Goal: Navigation & Orientation: Find specific page/section

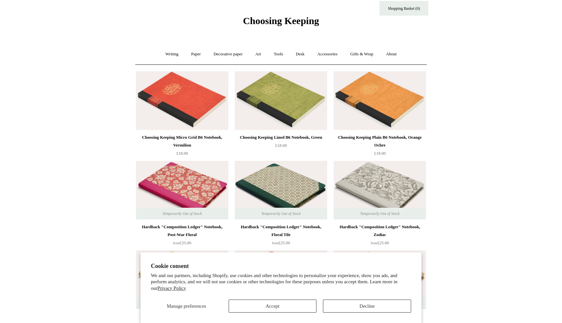
scroll to position [21, 0]
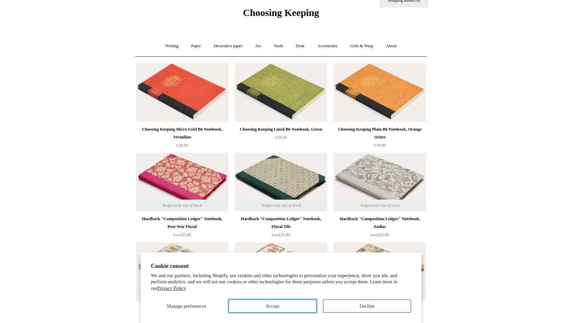
click at [272, 308] on button "Accept" at bounding box center [273, 305] width 88 height 13
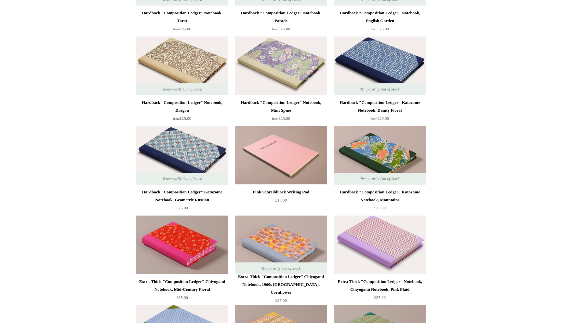
scroll to position [0, 0]
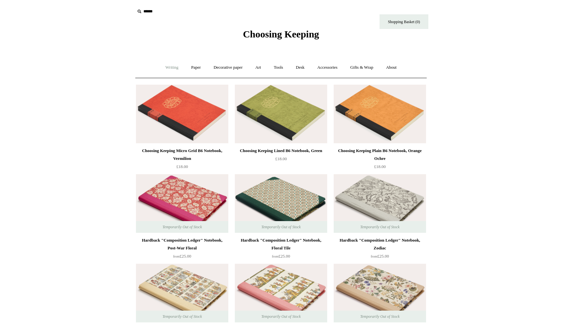
click at [172, 68] on link "Writing +" at bounding box center [172, 67] width 25 height 17
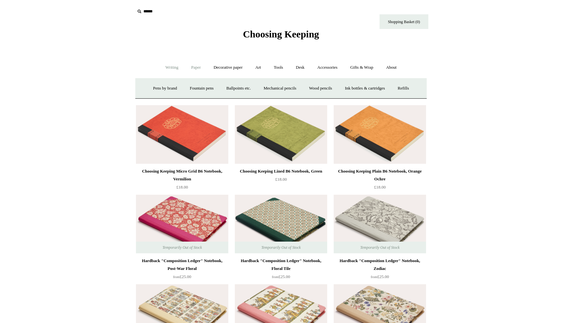
click at [189, 67] on link "Paper +" at bounding box center [196, 67] width 21 height 17
click at [190, 87] on link "Notebooks +" at bounding box center [190, 88] width 30 height 17
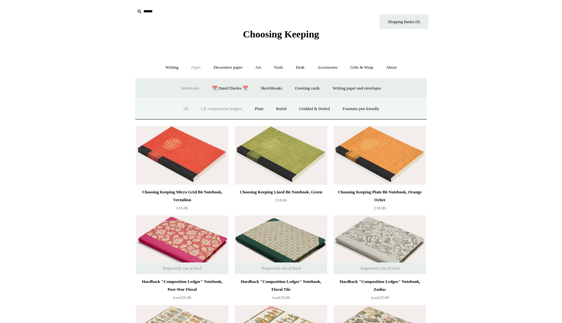
click at [220, 110] on link "CK composition ledgers" at bounding box center [221, 108] width 53 height 17
